Goal: Information Seeking & Learning: Check status

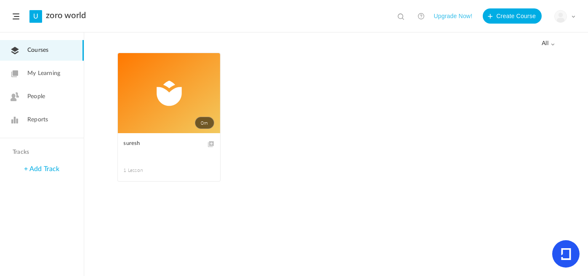
click at [561, 17] on img at bounding box center [561, 17] width 12 height 12
click at [574, 17] on span at bounding box center [574, 16] width 4 height 4
click at [0, 0] on span at bounding box center [0, 0] width 0 height 0
click at [135, 173] on span "1 Lesson" at bounding box center [146, 170] width 45 height 8
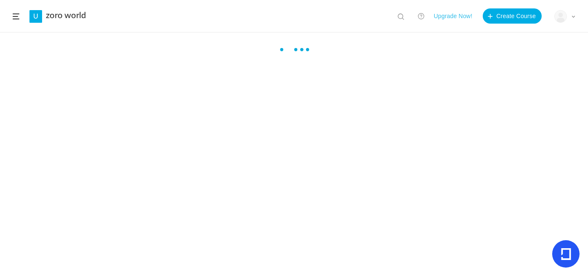
click at [135, 173] on div at bounding box center [294, 166] width 588 height 243
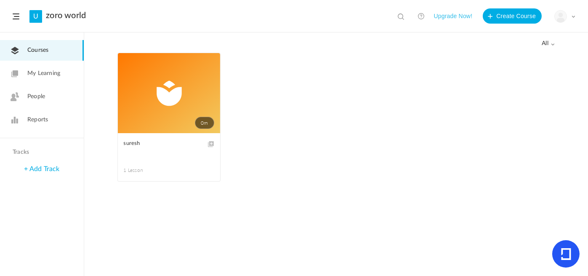
click at [61, 73] on link "My Learning" at bounding box center [42, 73] width 84 height 21
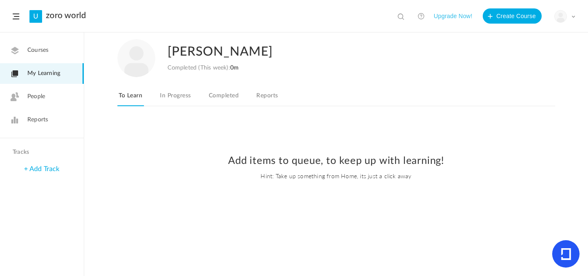
click at [177, 98] on link "In Progress" at bounding box center [175, 98] width 34 height 16
click at [230, 101] on link "Completed" at bounding box center [223, 98] width 33 height 16
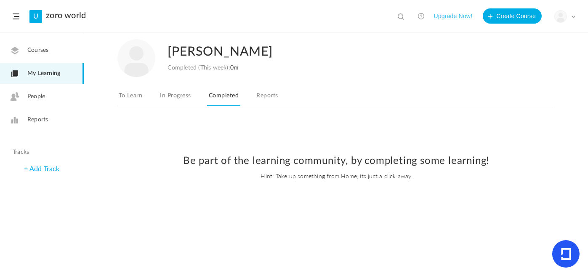
click at [264, 100] on link "Reports" at bounding box center [267, 98] width 25 height 16
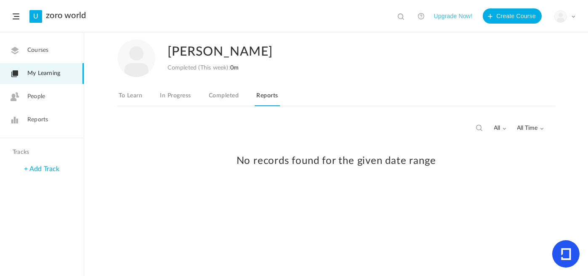
click at [504, 130] on div "No records found for the given date range" at bounding box center [336, 163] width 487 height 67
click at [506, 128] on au-course-reports-status-dropdown "all All Completed In Progress" at bounding box center [506, 128] width 23 height 7
click at [500, 128] on span "all" at bounding box center [501, 128] width 13 height 7
click at [537, 128] on span "All Time" at bounding box center [531, 128] width 27 height 7
